Goal: Task Accomplishment & Management: Manage account settings

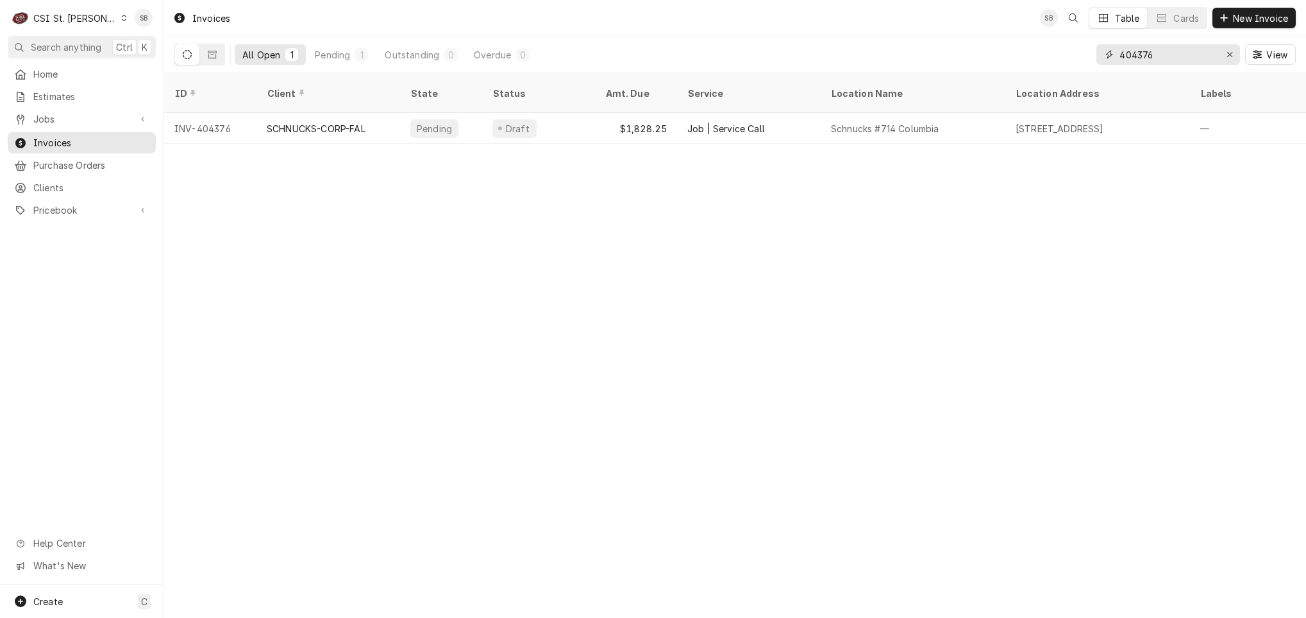
click at [1130, 60] on input "404376" at bounding box center [1168, 54] width 96 height 21
paste input "24"
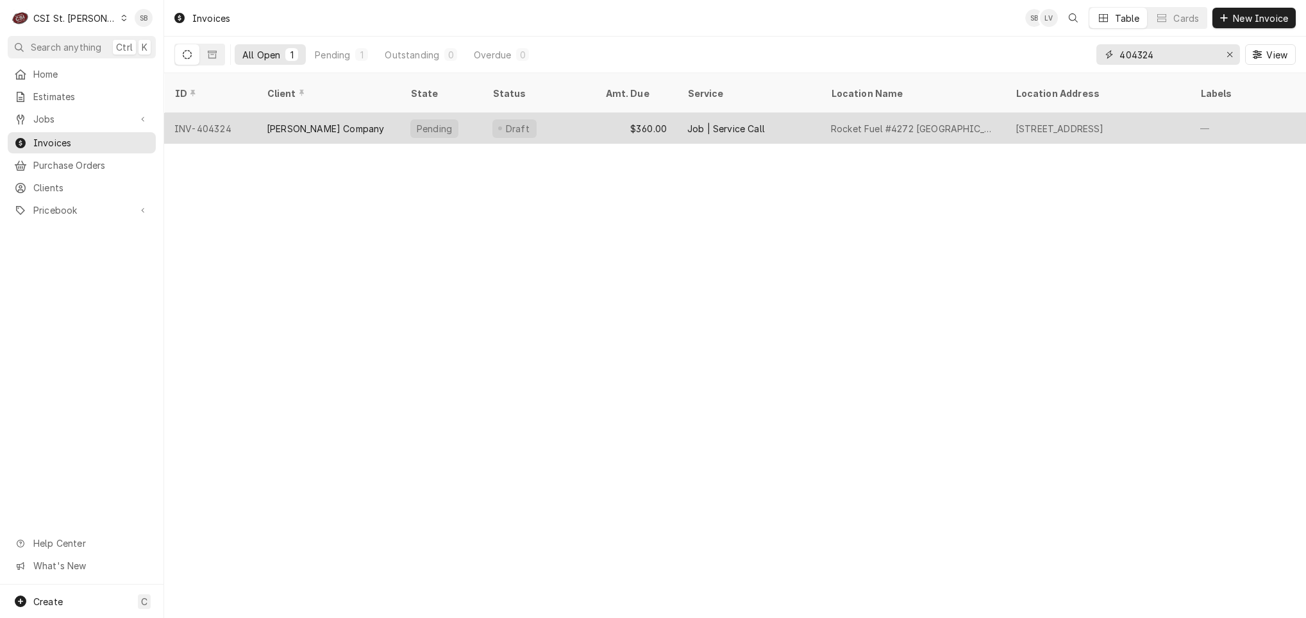
type input "404324"
click at [647, 123] on div "$360.00" at bounding box center [636, 128] width 82 height 31
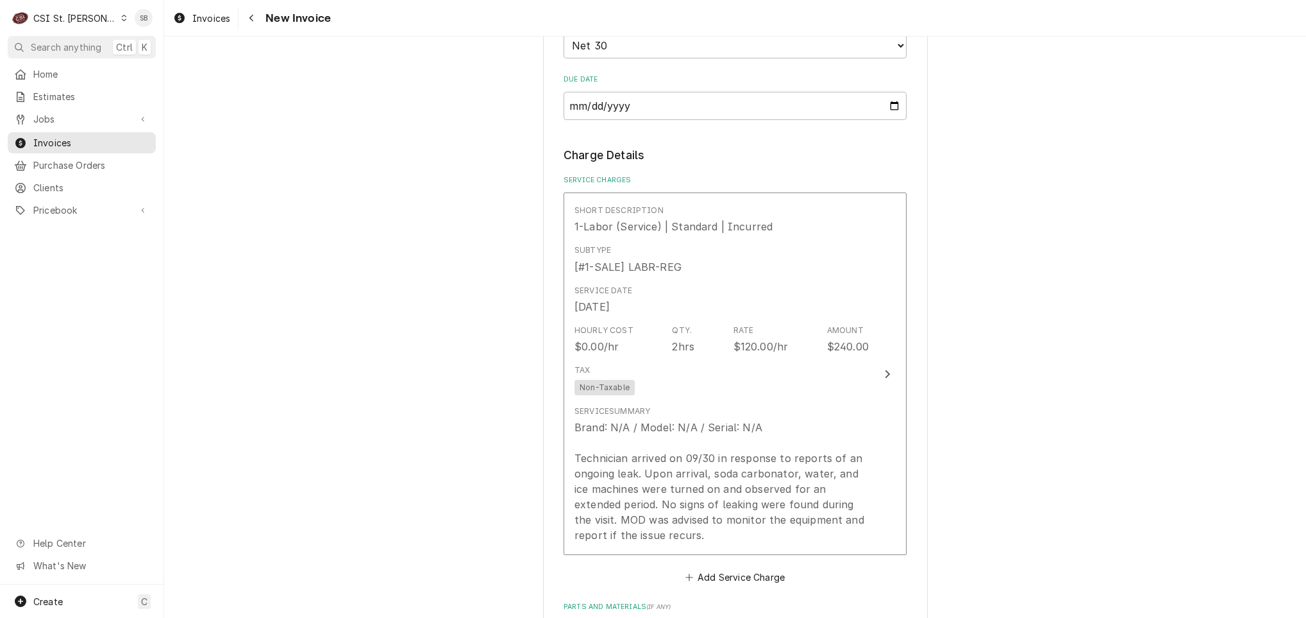
scroll to position [1443, 0]
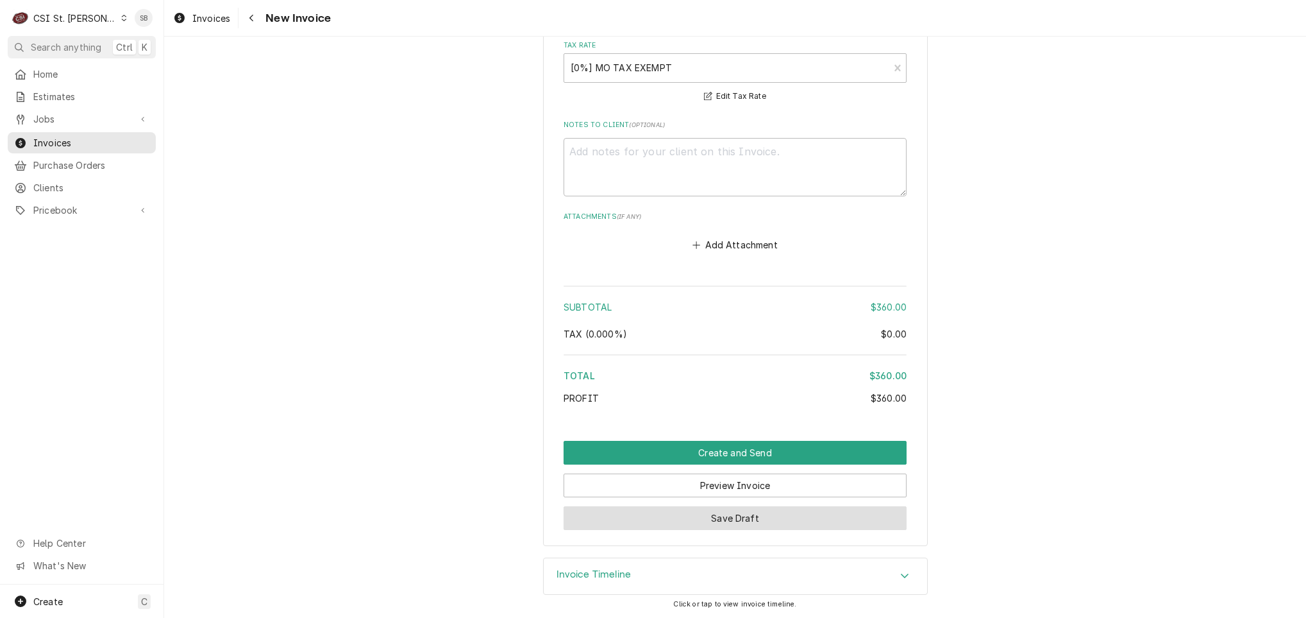
click at [676, 516] on button "Save Draft" at bounding box center [735, 518] width 343 height 24
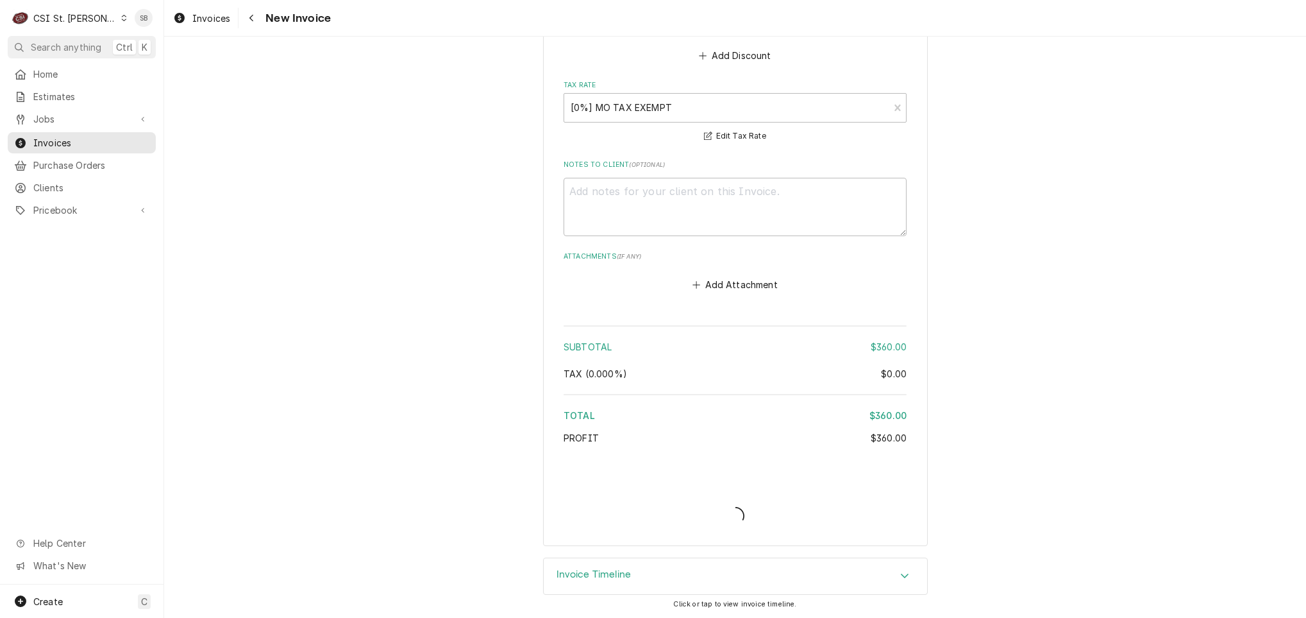
scroll to position [2132, 0]
type textarea "x"
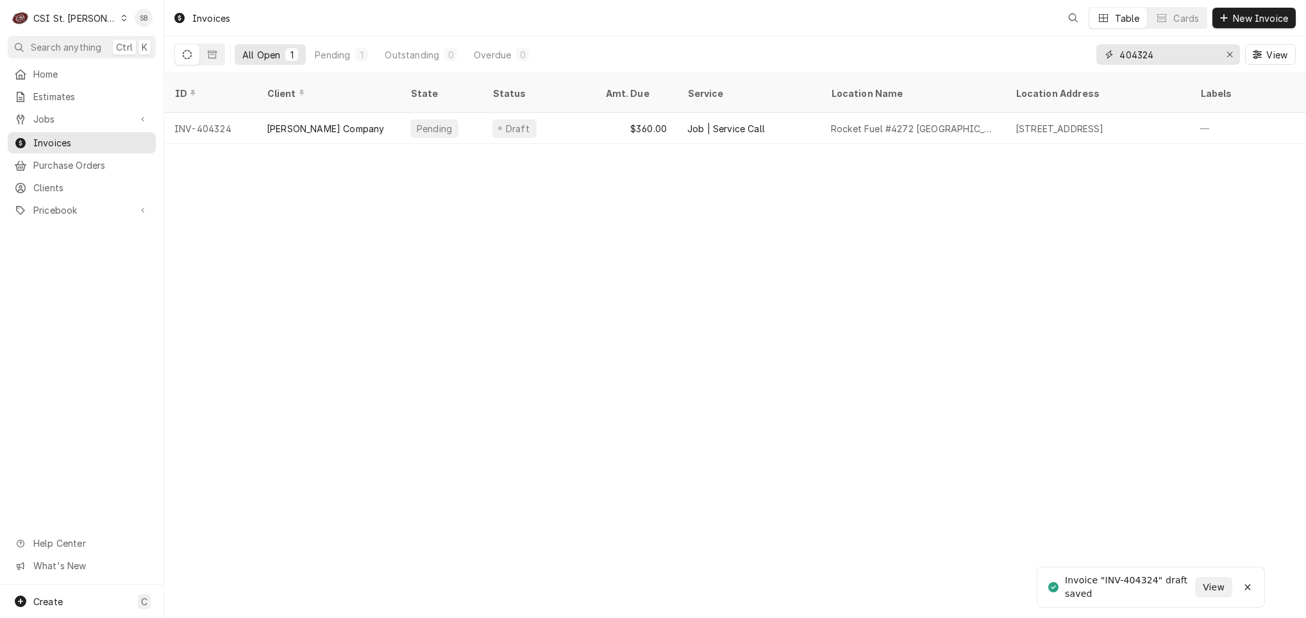
click at [1130, 56] on input "404324" at bounding box center [1168, 54] width 96 height 21
click at [1131, 56] on input "404324" at bounding box center [1168, 54] width 96 height 21
paste input "73"
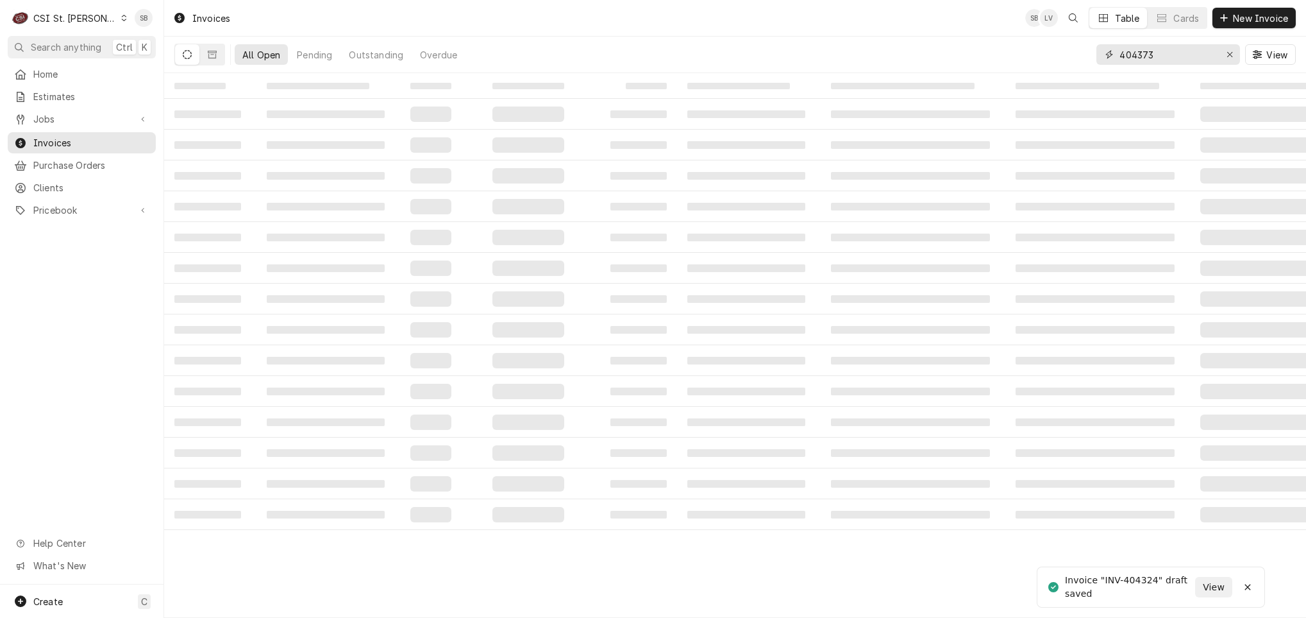
type input "404373"
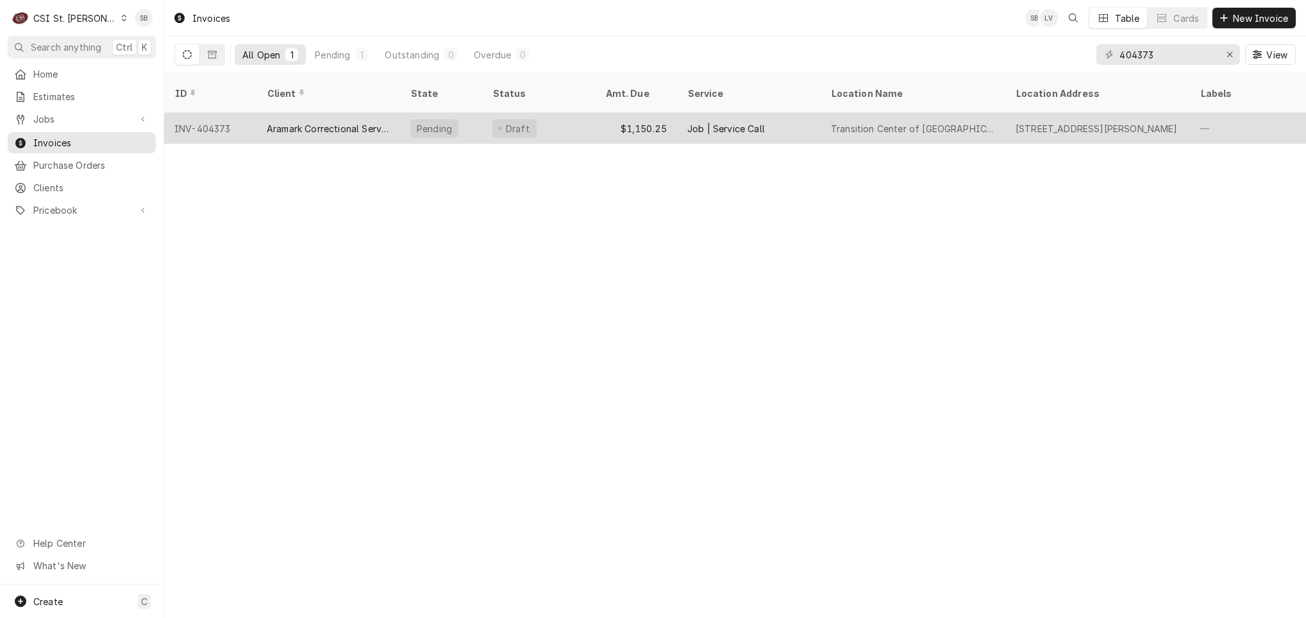
click at [306, 122] on div "Aramark Correctional Services" at bounding box center [329, 128] width 144 height 31
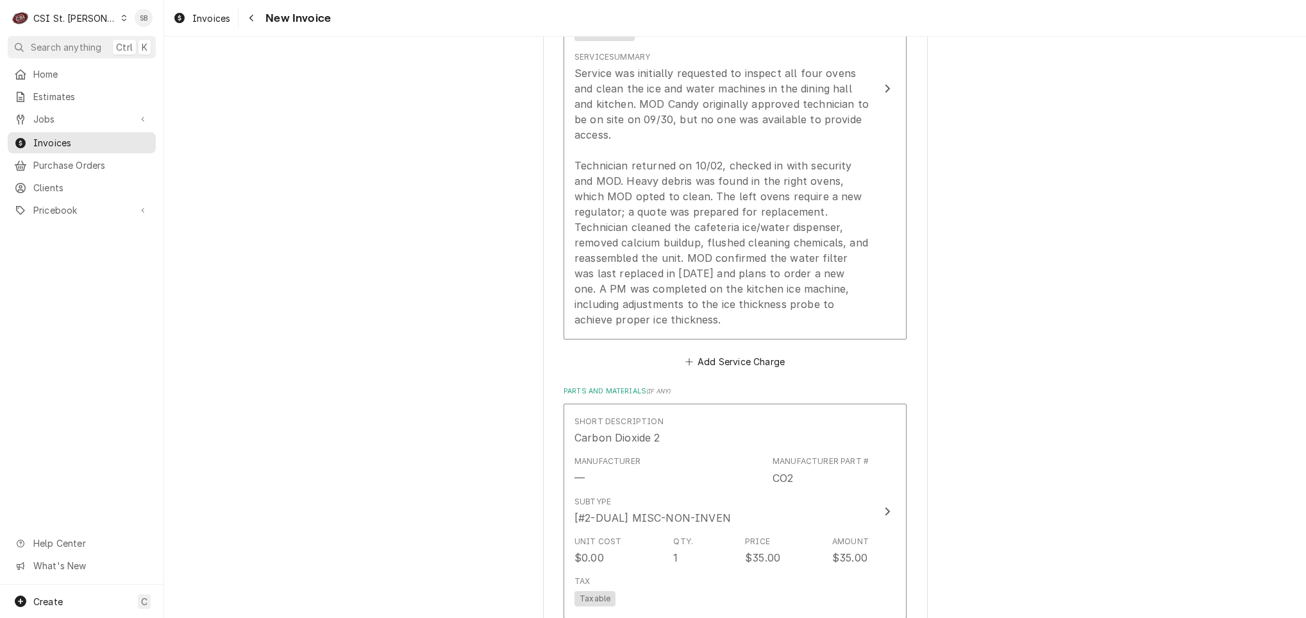
scroll to position [1635, 0]
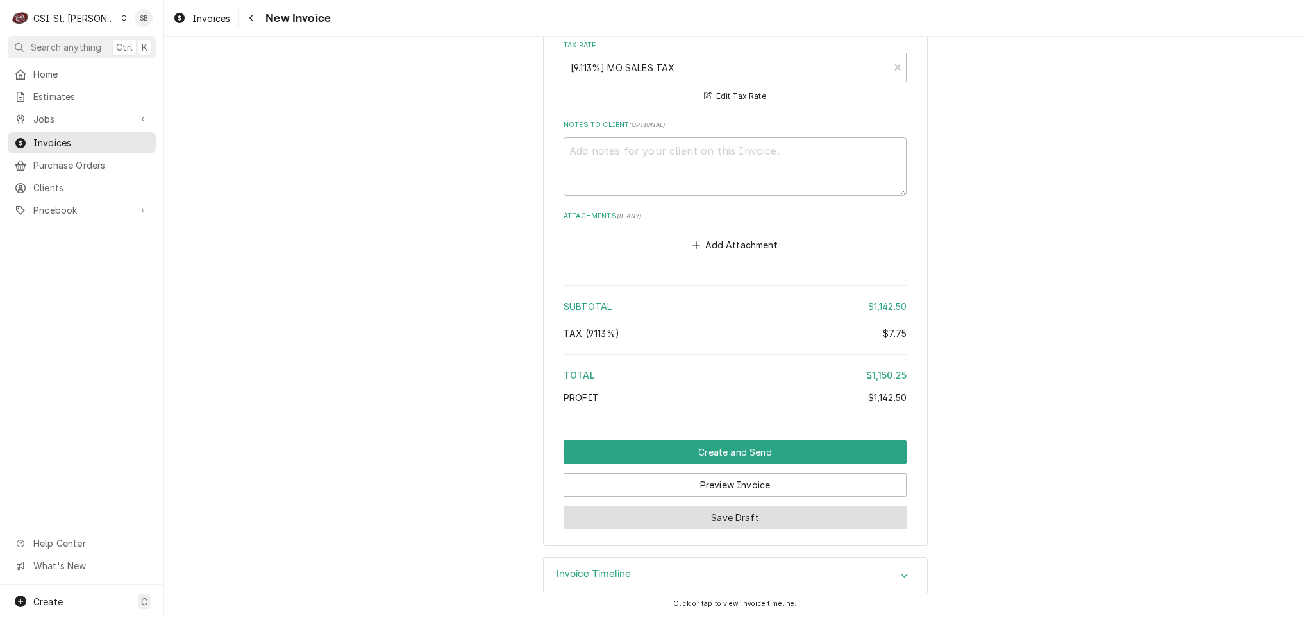
click at [620, 525] on button "Save Draft" at bounding box center [735, 517] width 343 height 24
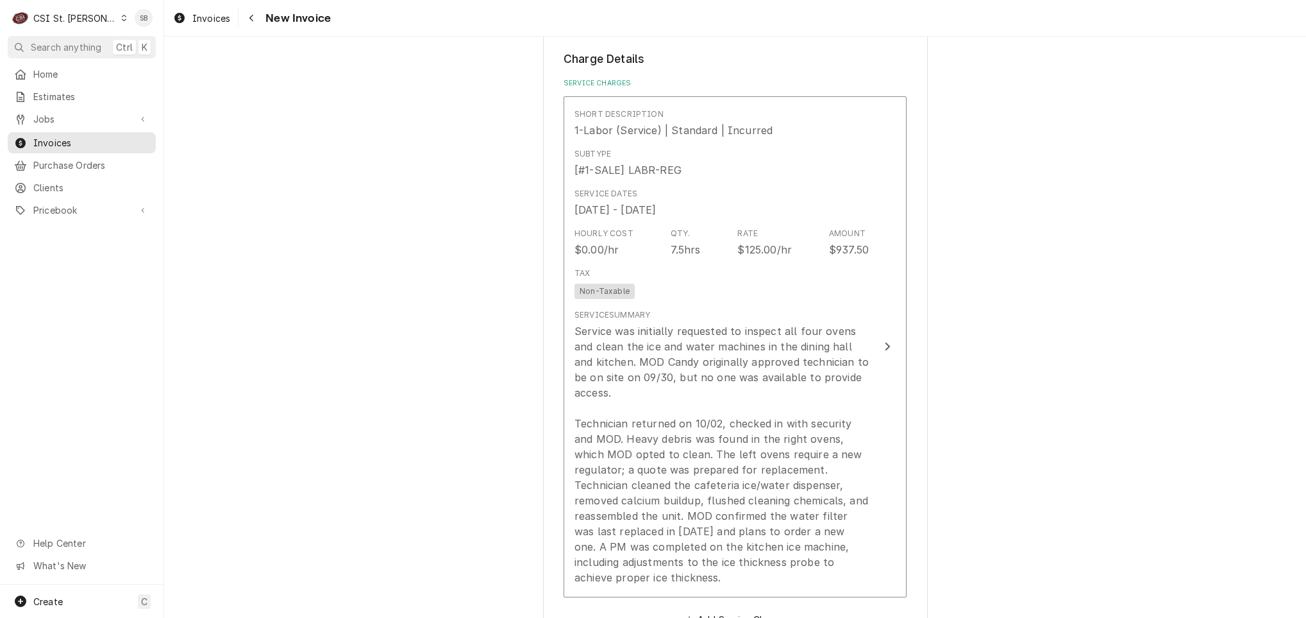
scroll to position [1016, 0]
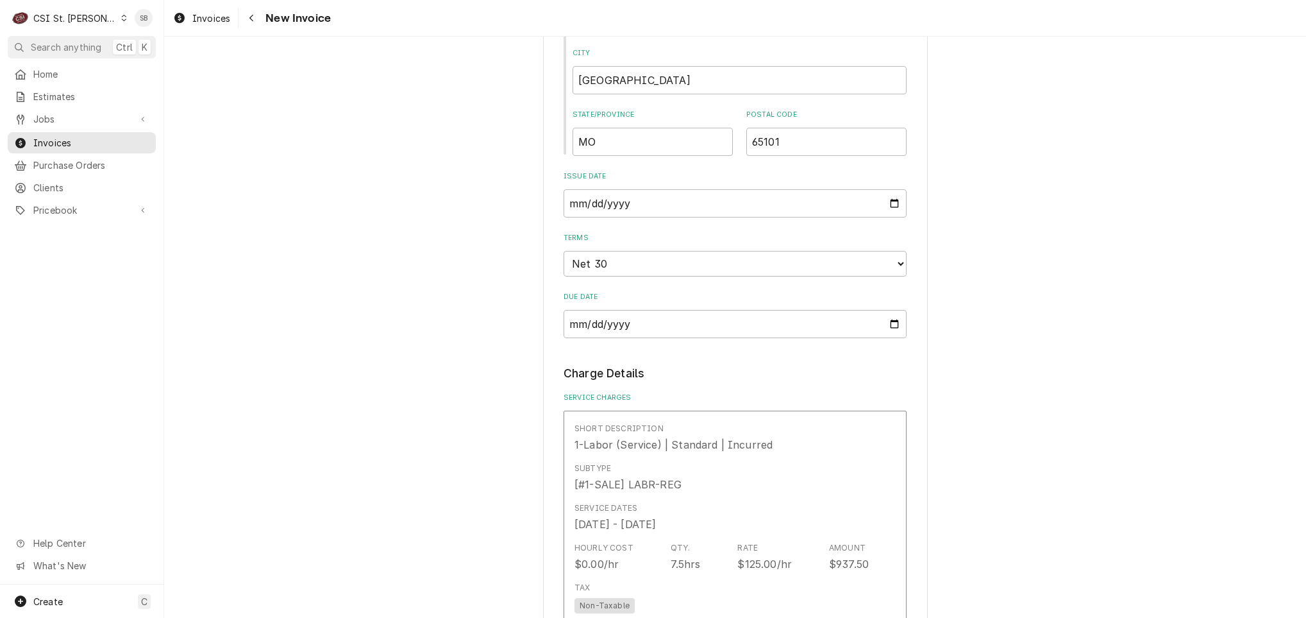
type textarea "x"
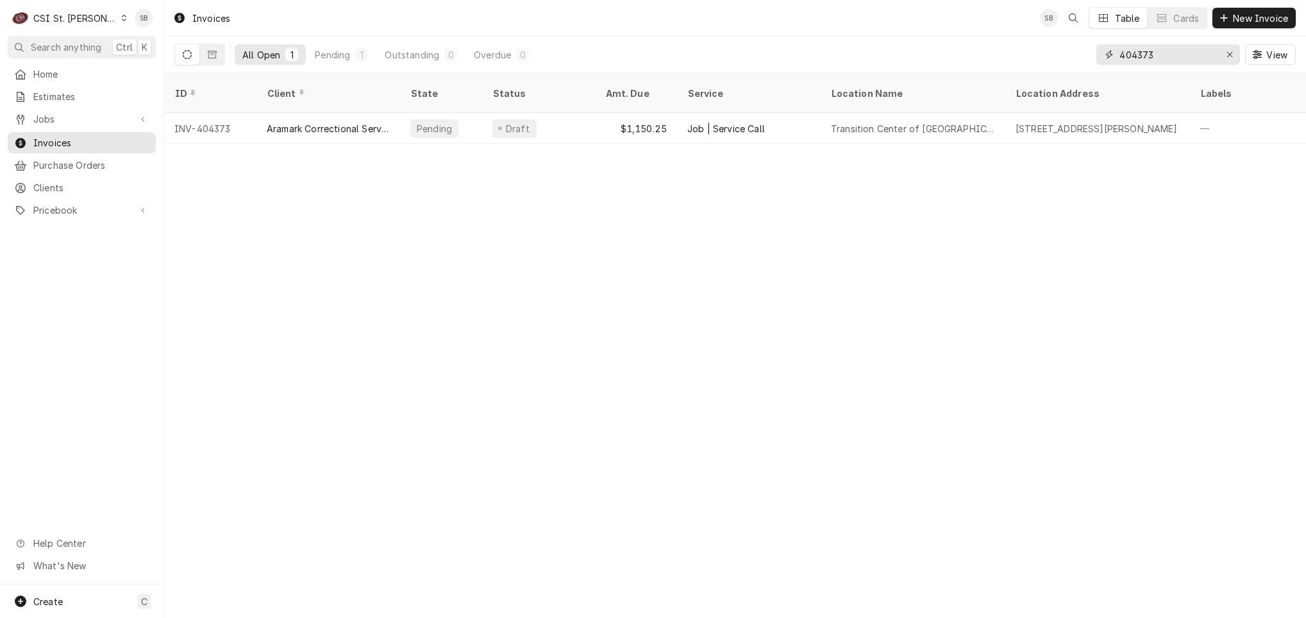
click at [1147, 55] on input "404373" at bounding box center [1168, 54] width 96 height 21
click at [1145, 55] on input "404373" at bounding box center [1168, 54] width 96 height 21
paste input "6"
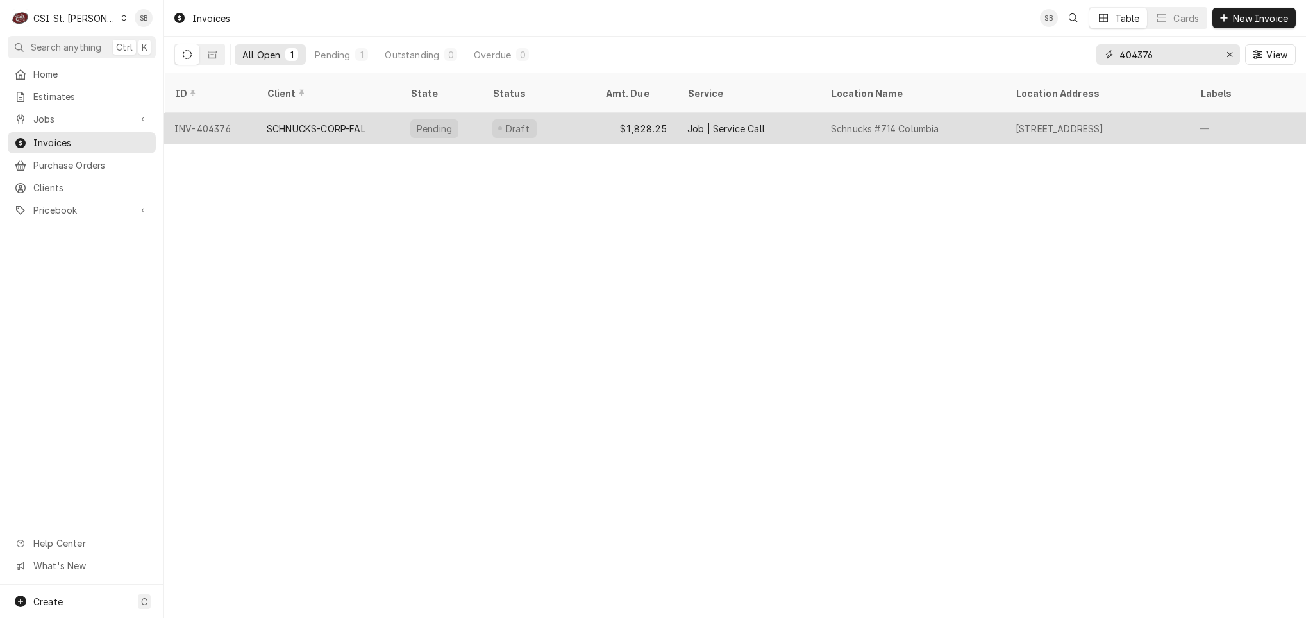
type input "404376"
click at [339, 122] on div "SCHNUCKS-CORP-FAL" at bounding box center [316, 128] width 99 height 13
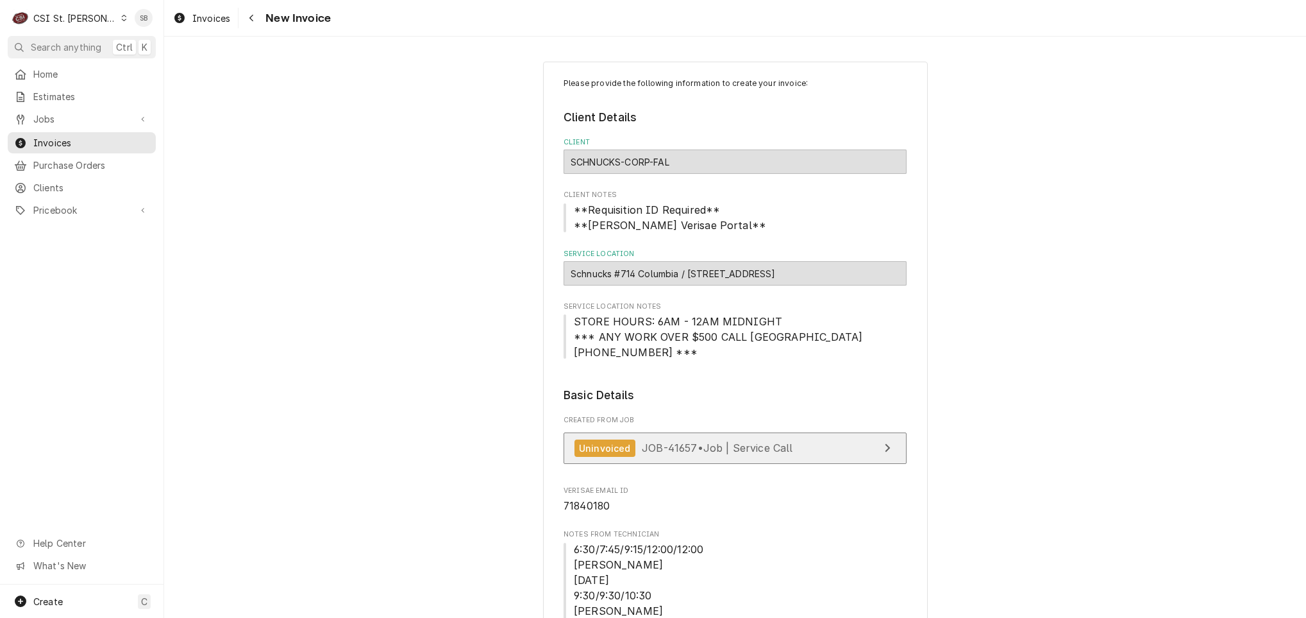
click at [687, 445] on span "JOB-41657 • Job | Service Call" at bounding box center [717, 447] width 151 height 13
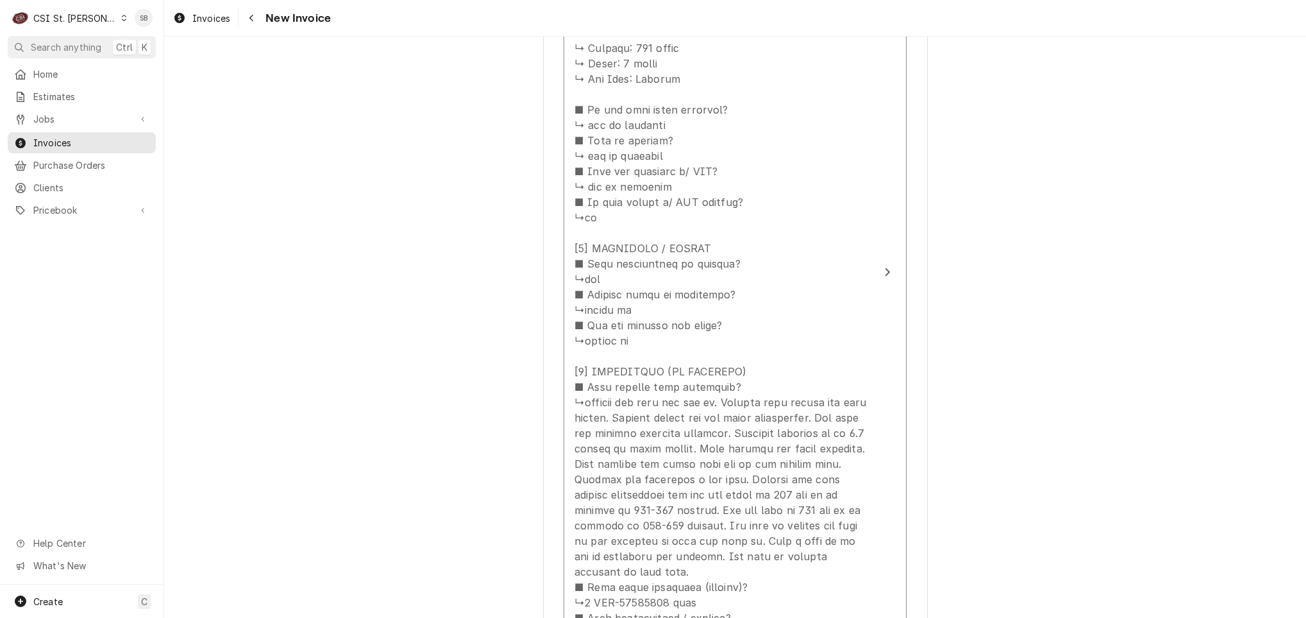
scroll to position [2116, 0]
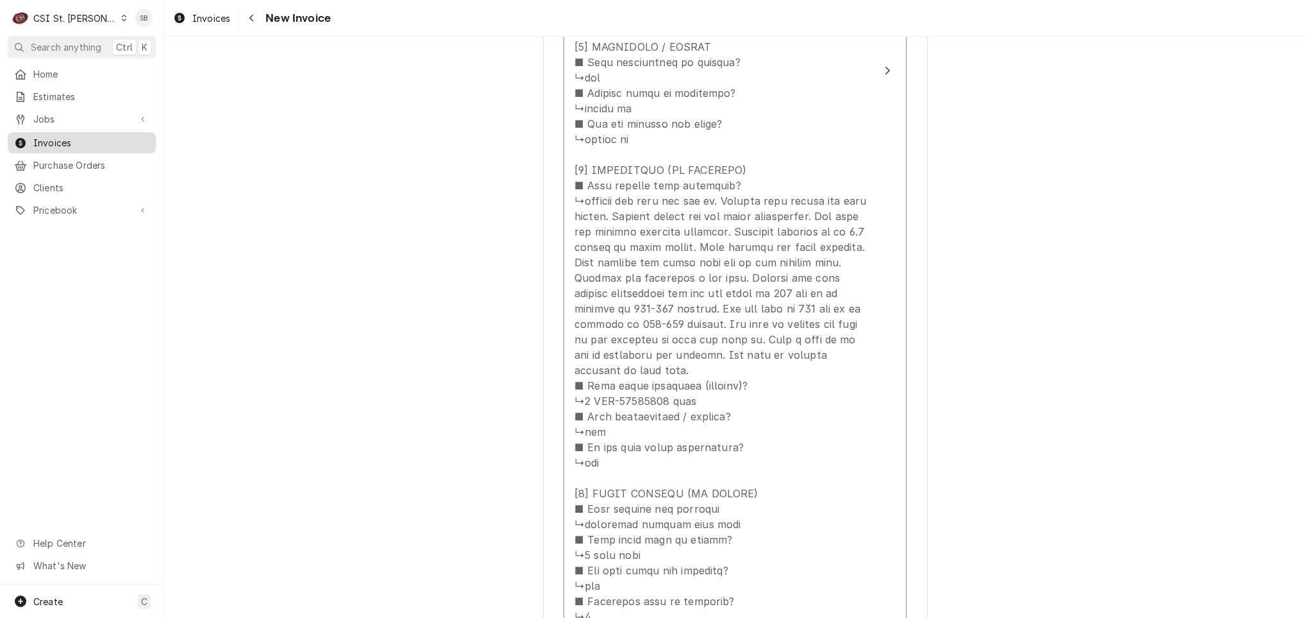
click at [67, 136] on span "Invoices" at bounding box center [91, 142] width 116 height 13
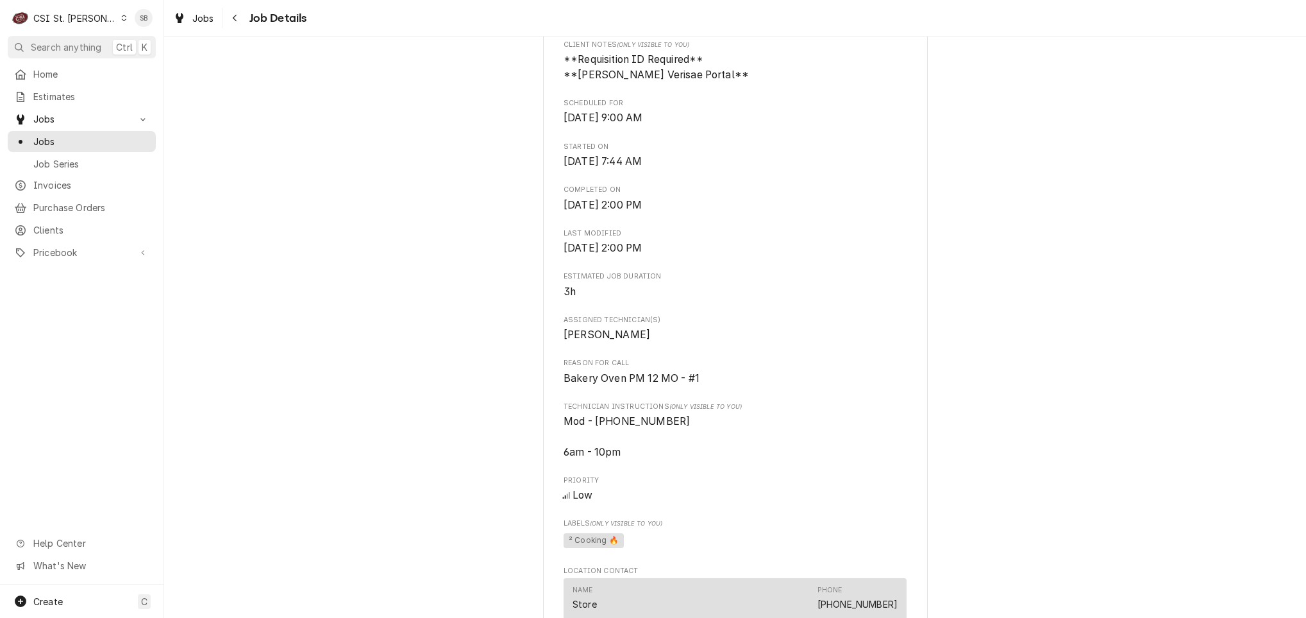
scroll to position [673, 0]
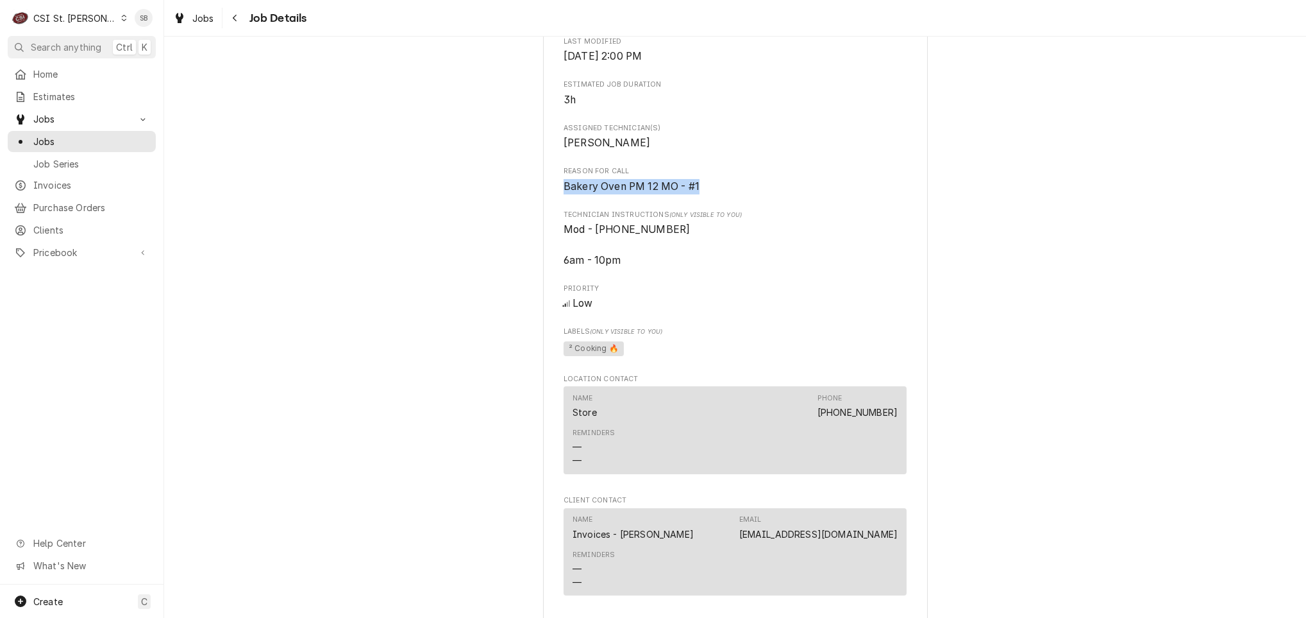
drag, startPoint x: 711, startPoint y: 185, endPoint x: 539, endPoint y: 193, distance: 171.4
click at [543, 193] on div "SCHNUCKS-CORP-FAL Schnucks #714 Columbia / [STREET_ADDRESS] Open in Maps Roopai…" at bounding box center [735, 246] width 385 height 1674
drag, startPoint x: 539, startPoint y: 193, endPoint x: 557, endPoint y: 193, distance: 17.3
copy span "Bakery Oven PM 12 MO - #1"
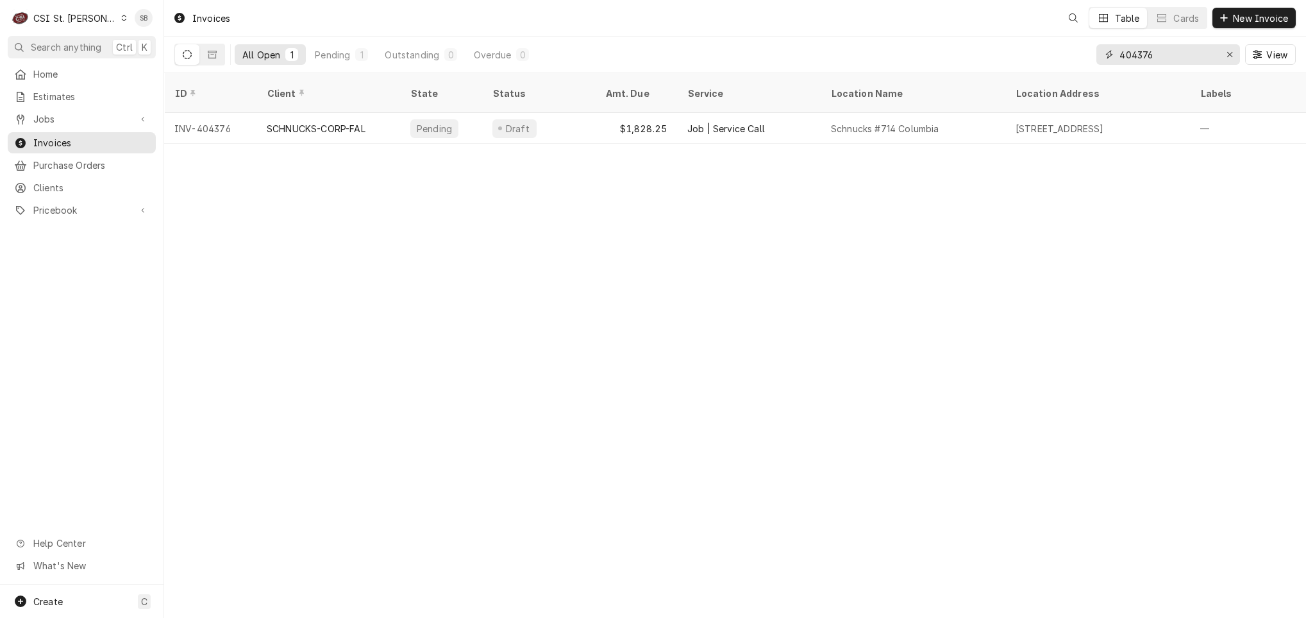
click at [1145, 52] on input "404376" at bounding box center [1168, 54] width 96 height 21
click at [1149, 58] on input "404376" at bounding box center [1168, 54] width 96 height 21
paste input "3764"
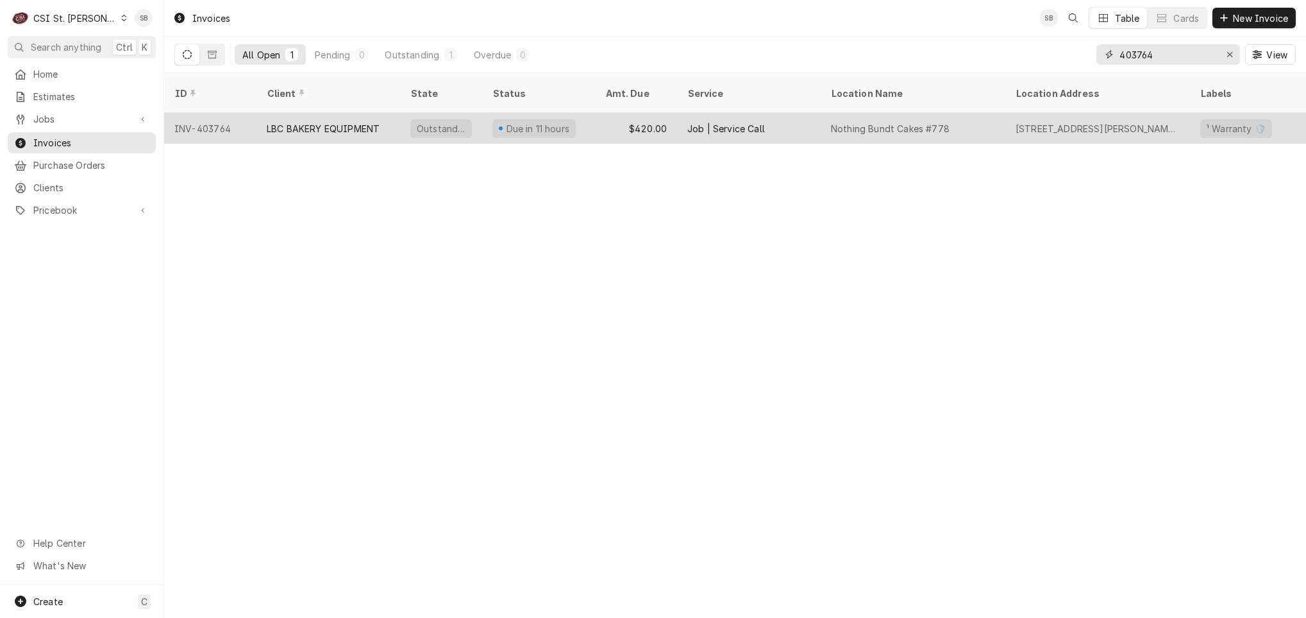
type input "403764"
click at [314, 123] on div "LBC BAKERY EQUIPMENT" at bounding box center [329, 128] width 144 height 31
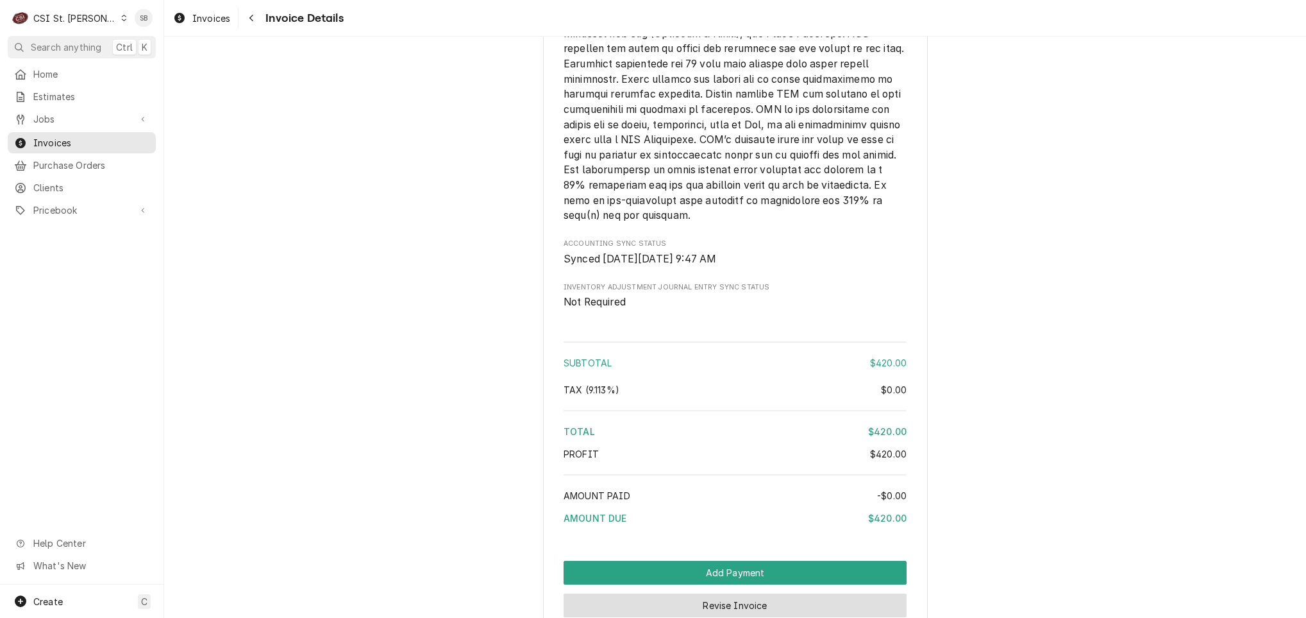
scroll to position [2207, 0]
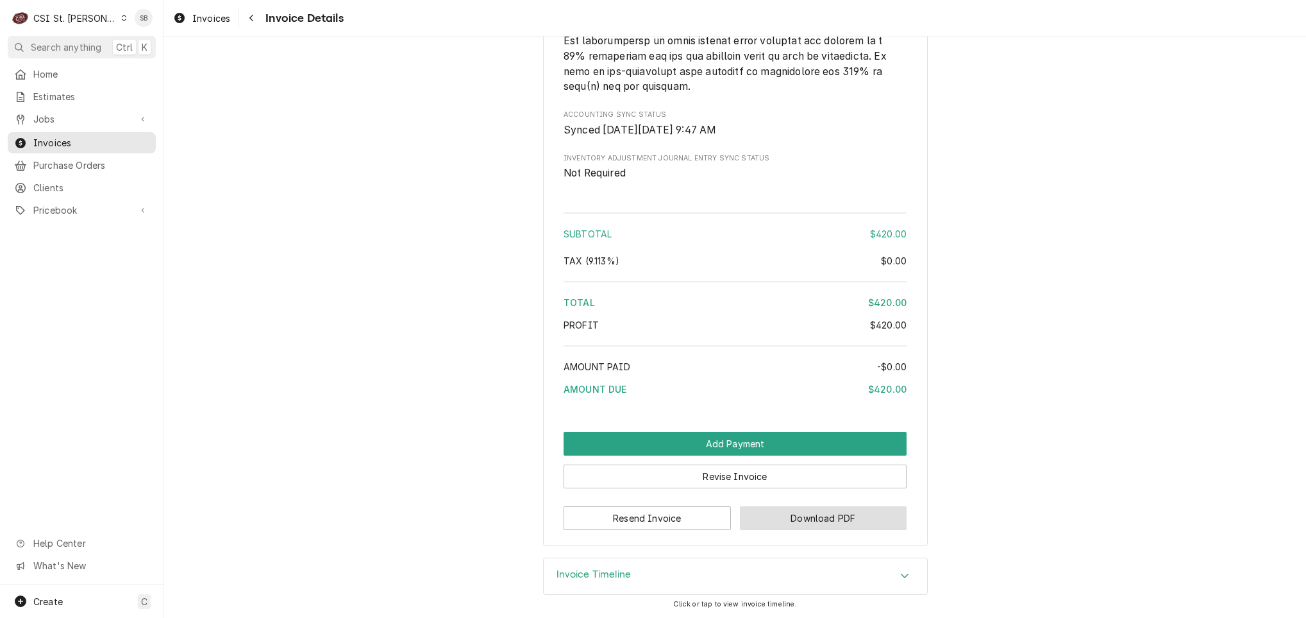
click at [835, 518] on button "Download PDF" at bounding box center [823, 518] width 167 height 24
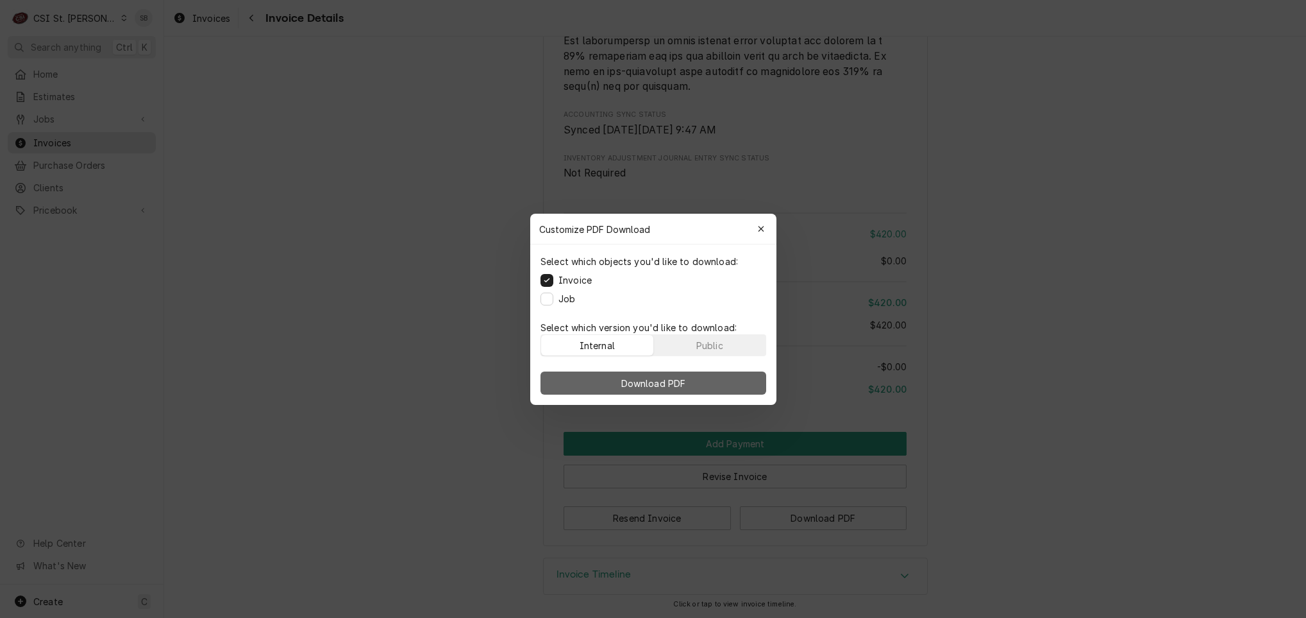
click at [646, 380] on span "Download PDF" at bounding box center [653, 382] width 70 height 13
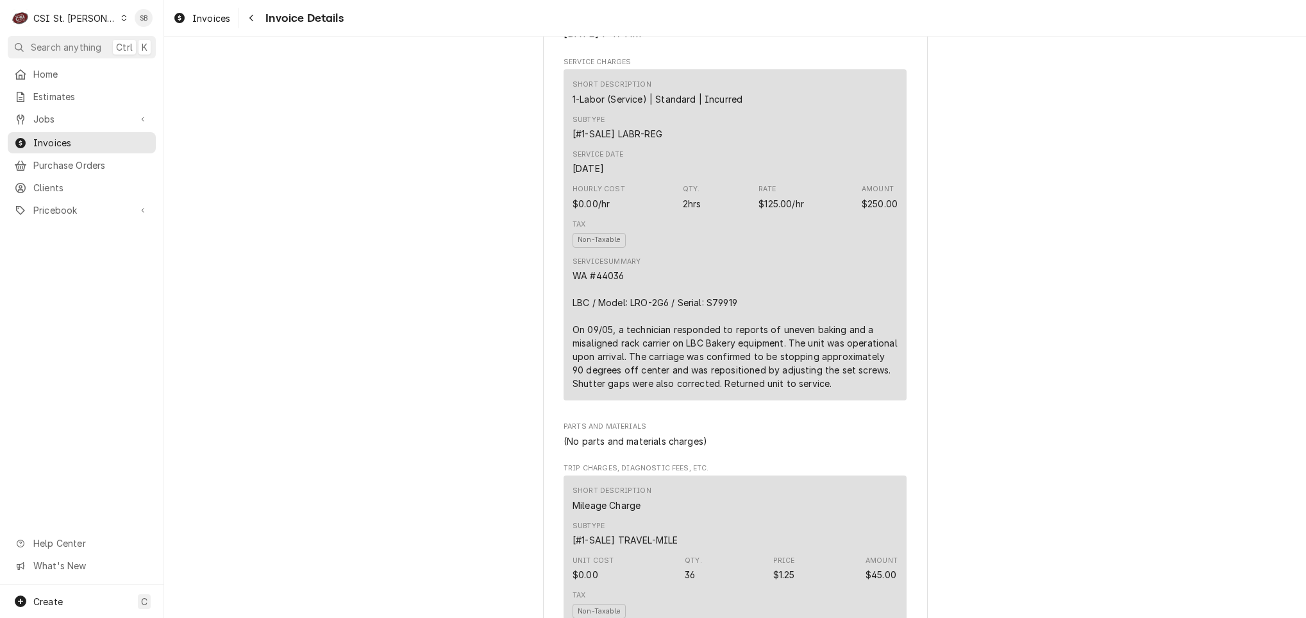
scroll to position [770, 0]
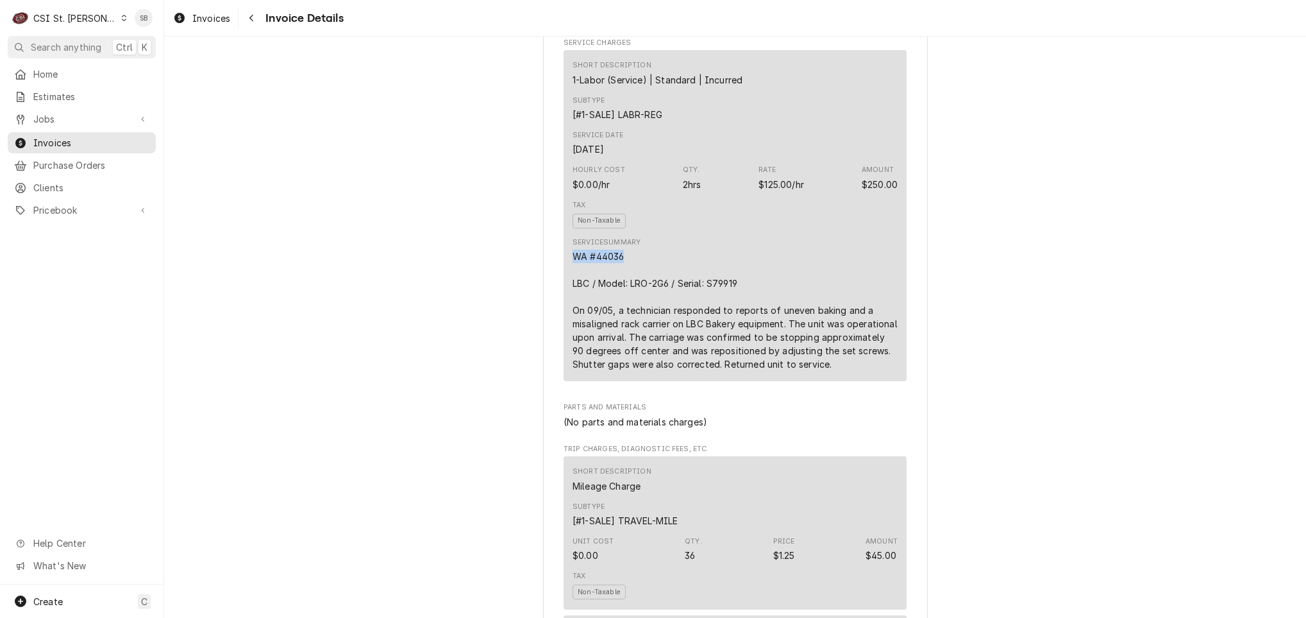
drag, startPoint x: 629, startPoint y: 297, endPoint x: 550, endPoint y: 303, distance: 79.1
click at [550, 303] on div "Sender CSI St. Louis CSI Commercial Services Inc18330 Edison Ave Chesterfield, …" at bounding box center [735, 612] width 385 height 2626
copy div "WA #44036"
